Goal: Task Accomplishment & Management: Check status

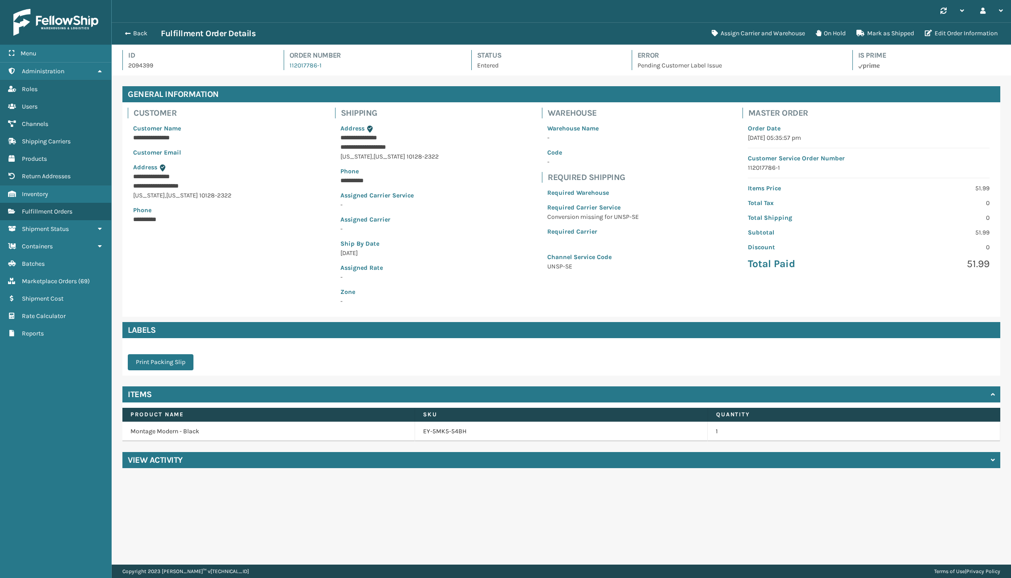
scroll to position [21, 899]
click at [136, 26] on div "Back Fulfillment Order Details Assign Carrier and Warehouse On Hold Mark as Shi…" at bounding box center [561, 33] width 899 height 22
click at [135, 37] on button "Back" at bounding box center [140, 33] width 41 height 8
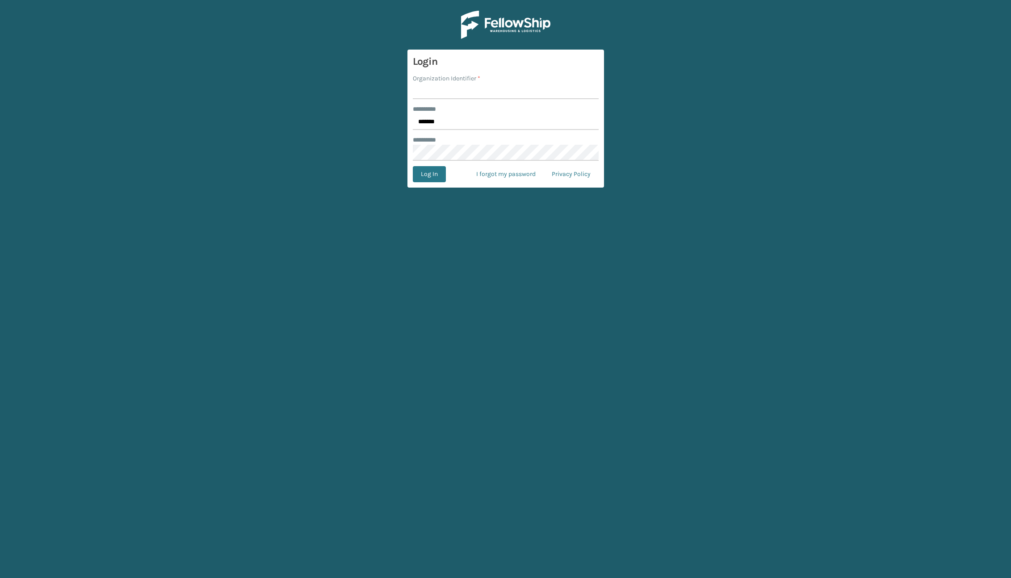
click at [433, 84] on input "Organization Identifier *" at bounding box center [506, 91] width 186 height 16
type input "Brightech"
click at [422, 191] on main "Login Organization Identifier * Brightech ******** * ******* ******** * Log In …" at bounding box center [505, 289] width 1011 height 578
click at [427, 177] on button "Log In" at bounding box center [429, 174] width 33 height 16
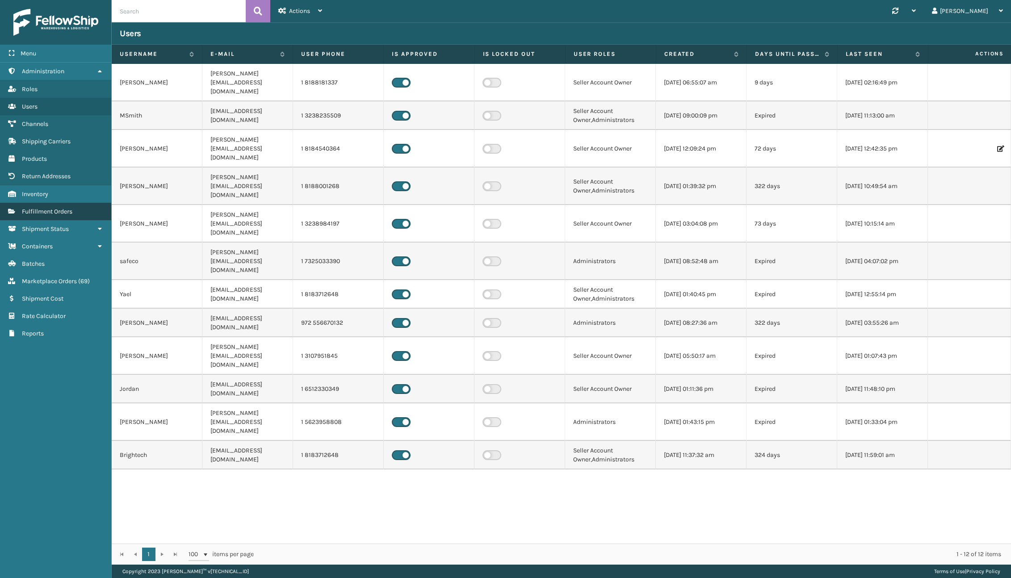
click at [51, 208] on span "Fulfillment Orders" at bounding box center [47, 212] width 50 height 8
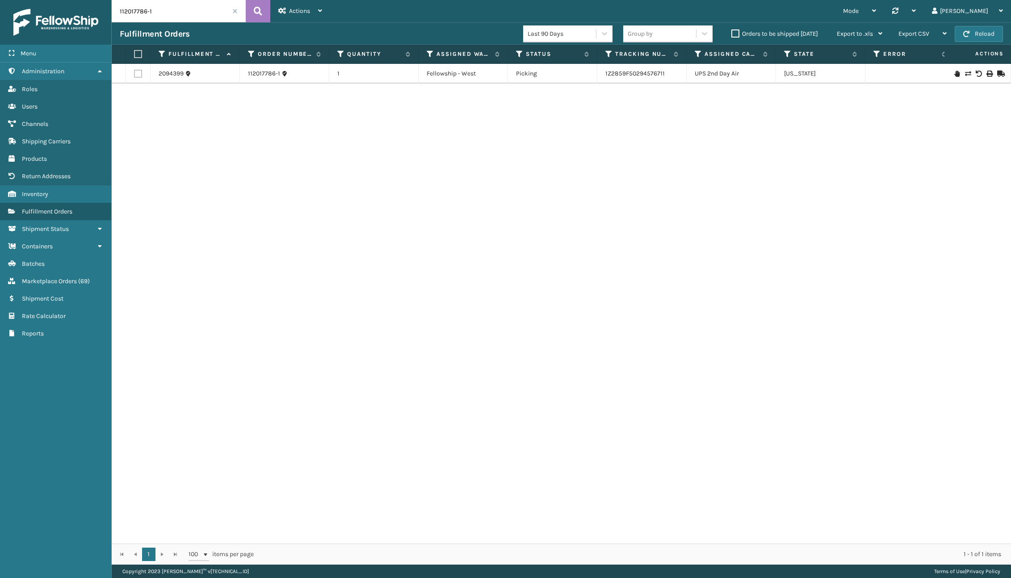
click at [152, 13] on input "112017786-1" at bounding box center [179, 11] width 134 height 22
paste input "27992787"
type input "27992787"
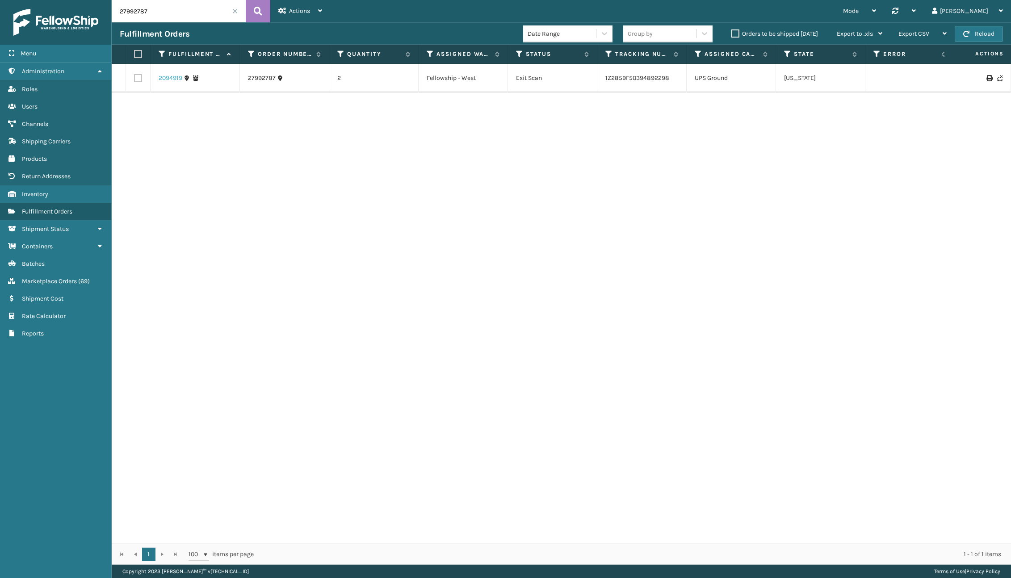
click at [167, 80] on link "2094919" at bounding box center [171, 78] width 24 height 9
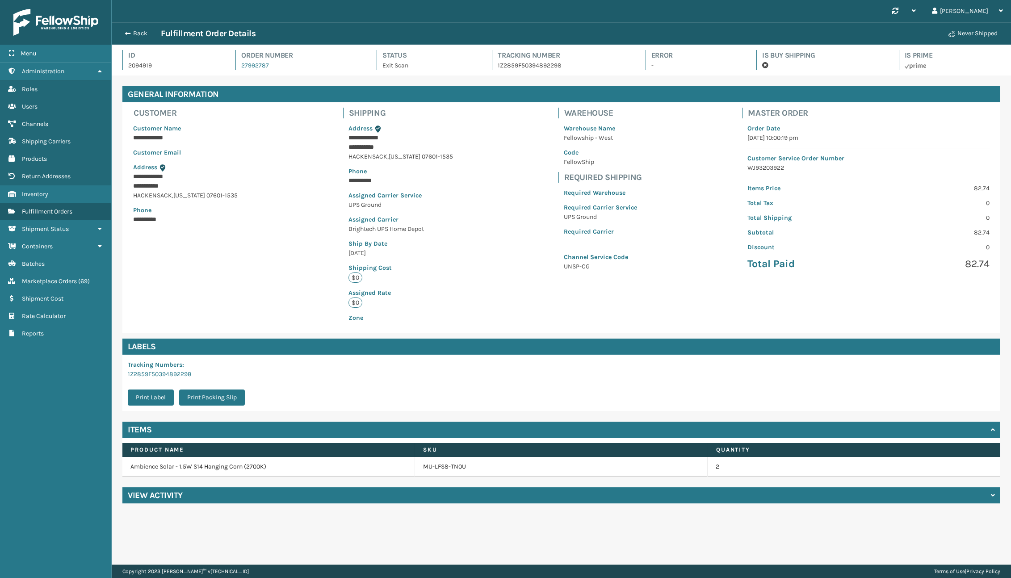
scroll to position [21, 899]
